Goal: Task Accomplishment & Management: Complete application form

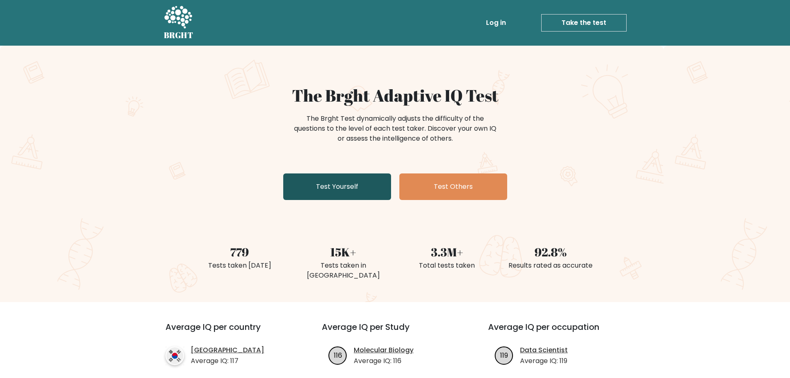
click at [345, 189] on link "Test Yourself" at bounding box center [337, 186] width 108 height 27
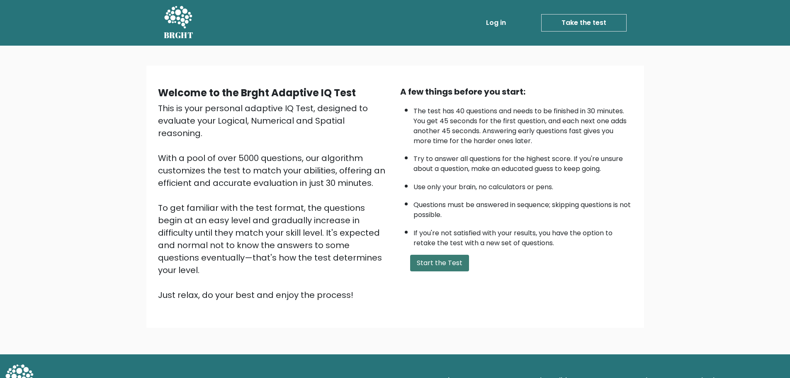
click at [427, 260] on button "Start the Test" at bounding box center [439, 263] width 59 height 17
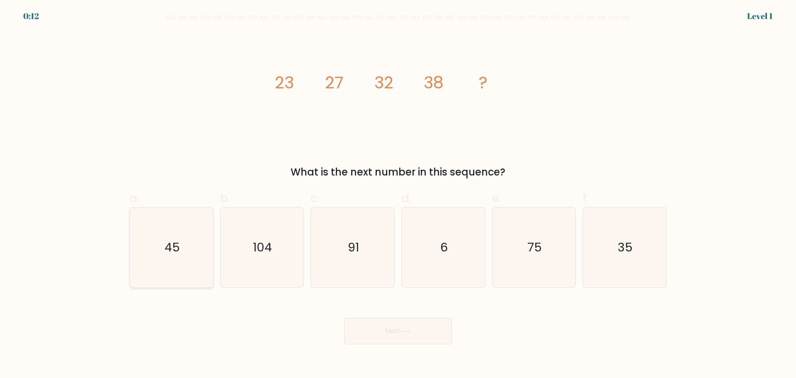
click at [170, 255] on text "45" at bounding box center [172, 247] width 15 height 17
click at [398, 194] on input "a. 45" at bounding box center [398, 191] width 0 height 5
radio input "true"
click at [417, 332] on button "Next" at bounding box center [398, 331] width 108 height 27
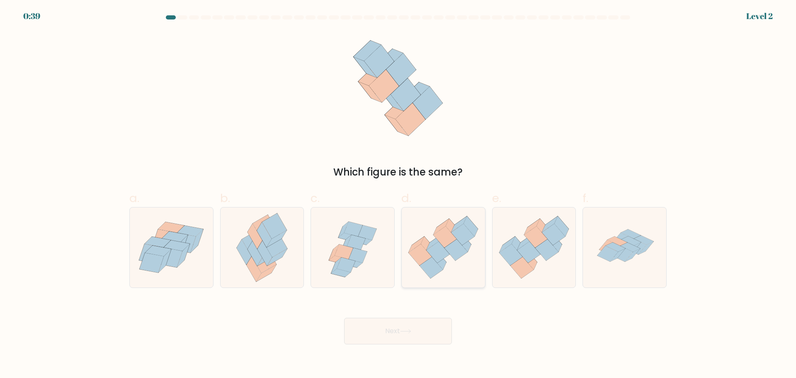
click at [436, 254] on icon at bounding box center [438, 252] width 23 height 22
click at [398, 194] on input "d." at bounding box center [398, 191] width 0 height 5
radio input "true"
click at [417, 327] on button "Next" at bounding box center [398, 331] width 108 height 27
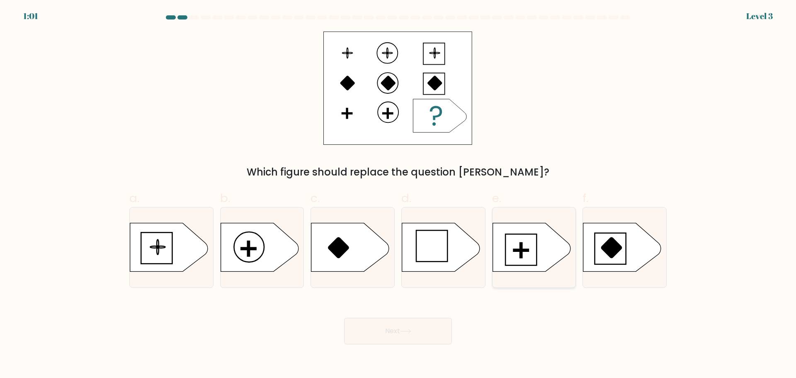
click at [516, 253] on icon at bounding box center [531, 247] width 78 height 49
click at [398, 194] on input "e." at bounding box center [398, 191] width 0 height 5
radio input "true"
click at [516, 253] on icon at bounding box center [531, 247] width 77 height 48
click at [398, 194] on input "e." at bounding box center [398, 191] width 0 height 5
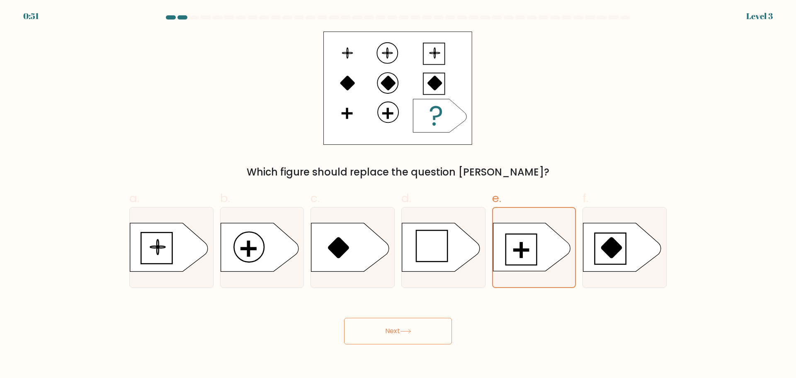
click at [427, 110] on icon at bounding box center [439, 115] width 53 height 33
click at [397, 332] on button "Next" at bounding box center [398, 331] width 108 height 27
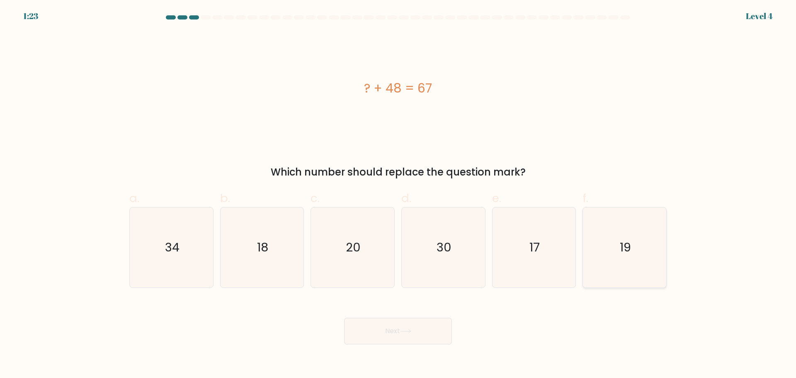
click at [613, 250] on icon "19" at bounding box center [625, 247] width 80 height 80
click at [398, 194] on input "f. 19" at bounding box center [398, 191] width 0 height 5
radio input "true"
click at [420, 332] on button "Next" at bounding box center [398, 331] width 108 height 27
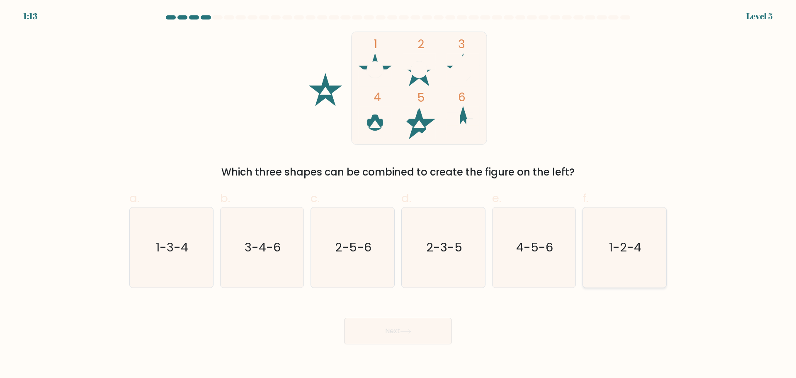
click at [622, 249] on text "1-2-4" at bounding box center [625, 247] width 32 height 17
click at [398, 194] on input "f. 1-2-4" at bounding box center [398, 191] width 0 height 5
radio input "true"
click at [379, 339] on button "Next" at bounding box center [398, 331] width 108 height 27
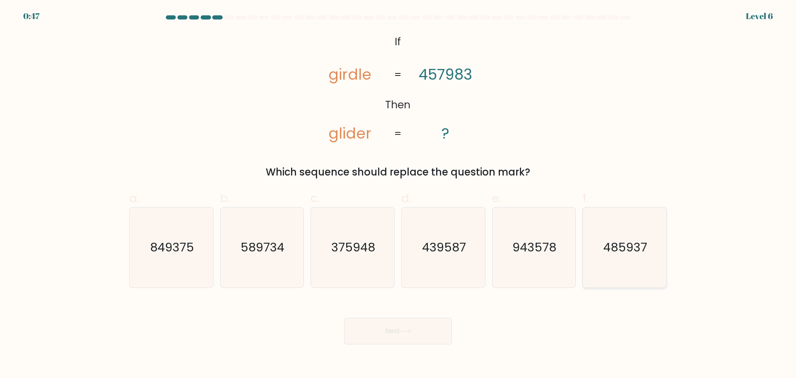
click at [617, 252] on text "485937" at bounding box center [626, 247] width 44 height 17
click at [398, 194] on input "f. 485937" at bounding box center [398, 191] width 0 height 5
radio input "true"
click at [425, 334] on button "Next" at bounding box center [398, 331] width 108 height 27
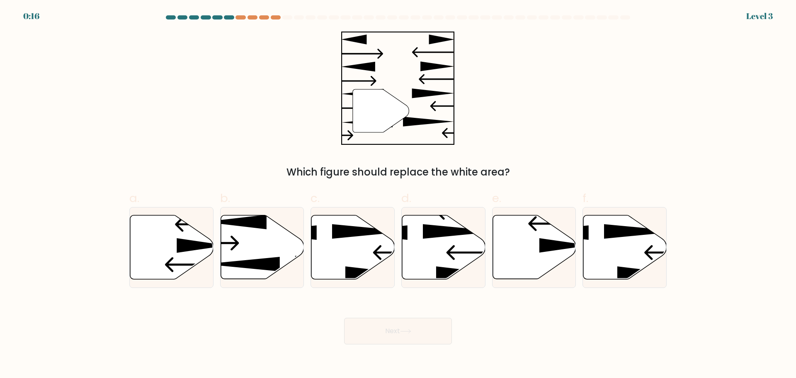
click at [226, 15] on div "0:16 Level 3" at bounding box center [398, 11] width 796 height 22
click at [243, 17] on div at bounding box center [240, 17] width 10 height 4
click at [260, 20] on div at bounding box center [397, 18] width 547 height 7
click at [276, 20] on div at bounding box center [397, 18] width 547 height 7
